Goal: Transaction & Acquisition: Purchase product/service

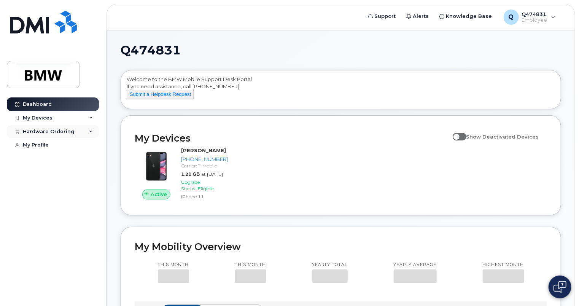
click at [70, 131] on div "Hardware Ordering" at bounding box center [49, 132] width 52 height 6
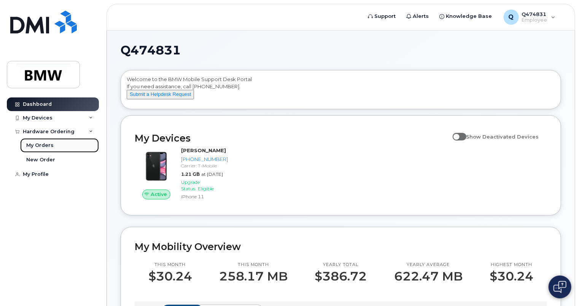
click at [37, 149] on link "My Orders" at bounding box center [59, 145] width 79 height 14
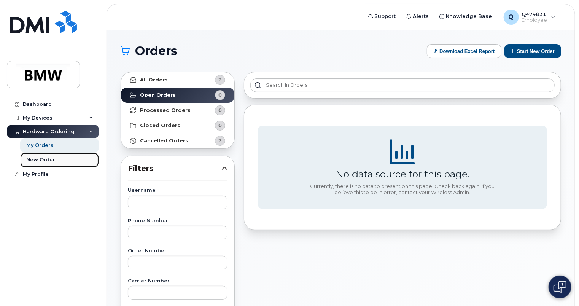
click at [41, 161] on div "New Order" at bounding box center [40, 159] width 29 height 7
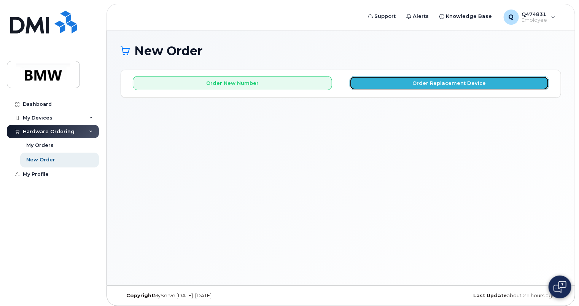
click at [452, 85] on button "Order Replacement Device" at bounding box center [449, 83] width 199 height 14
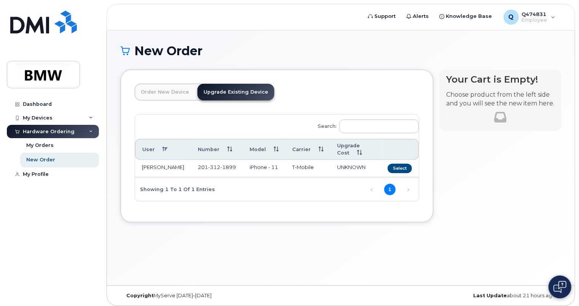
click at [413, 172] on td "Select" at bounding box center [400, 169] width 38 height 18
click at [402, 168] on button "Select" at bounding box center [400, 169] width 24 height 10
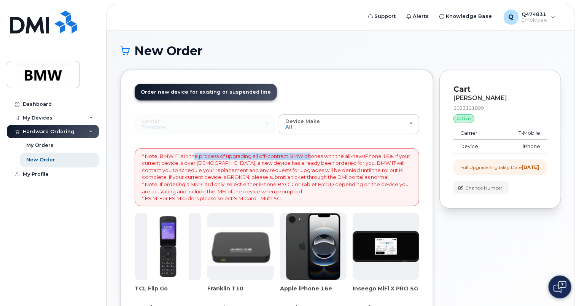
drag, startPoint x: 213, startPoint y: 155, endPoint x: 316, endPoint y: 156, distance: 102.4
click at [316, 156] on p "* Note: BMW IT is in the process of upgrading all off-contract BMW phones with …" at bounding box center [277, 177] width 270 height 49
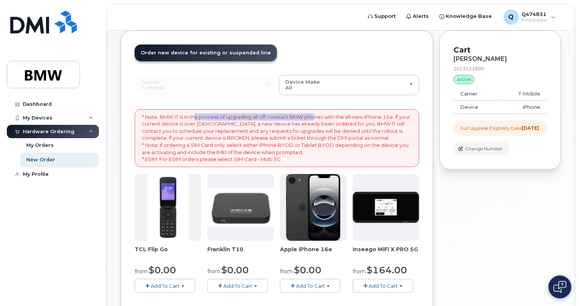
scroll to position [38, 0]
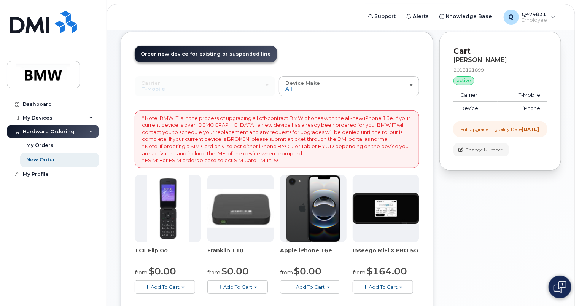
click at [180, 126] on p "* Note: BMW IT is in the process of upgrading all off-contract BMW phones with …" at bounding box center [277, 139] width 270 height 49
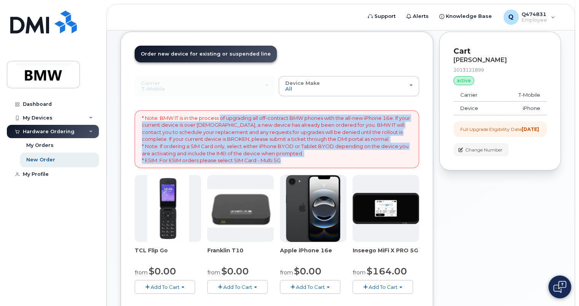
drag, startPoint x: 225, startPoint y: 115, endPoint x: 291, endPoint y: 161, distance: 79.8
click at [290, 161] on p "* Note: BMW IT is in the process of upgrading all off-contract BMW phones with …" at bounding box center [277, 139] width 270 height 49
